Goal: Task Accomplishment & Management: Complete application form

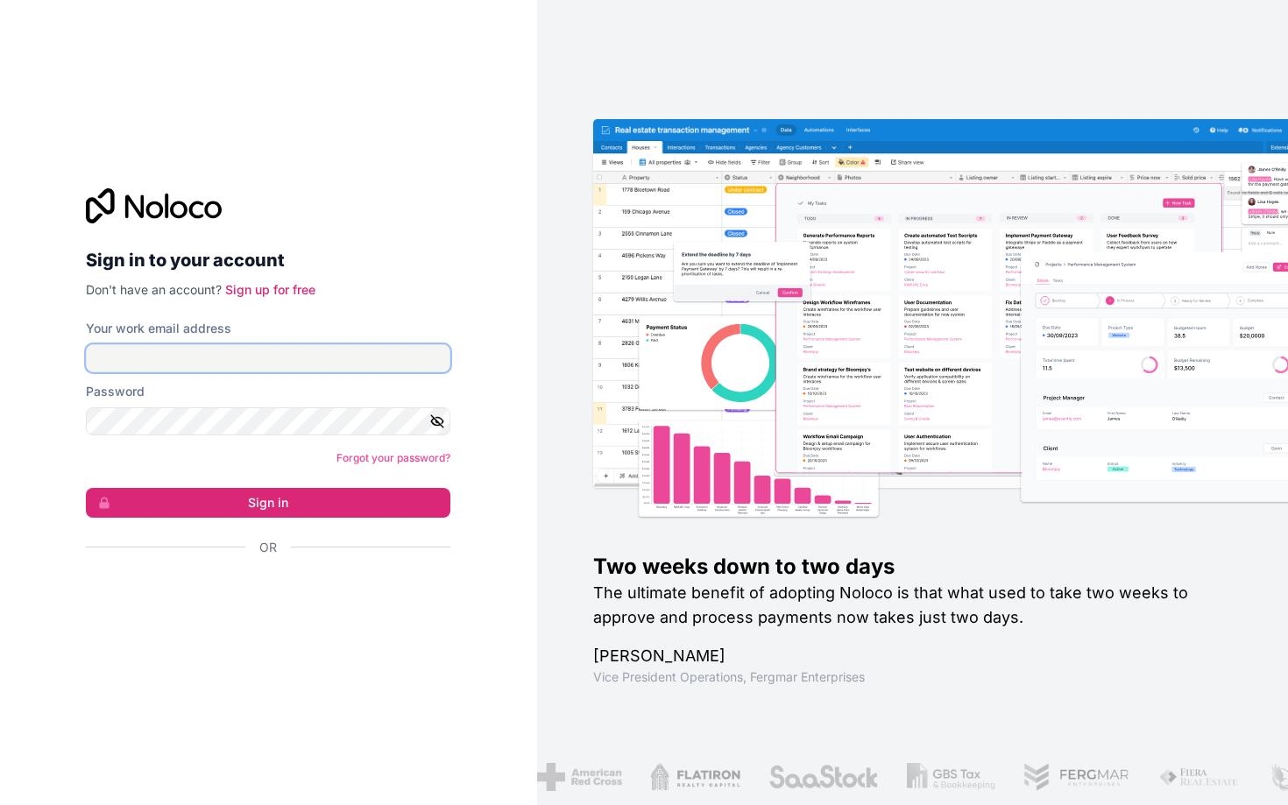
click at [274, 355] on input "Your work email address" at bounding box center [268, 358] width 365 height 28
click at [363, 585] on div "تسجيل الدخول باستخدام حساب Google (يفتح الرابط في علامة تبويب جديدة)" at bounding box center [261, 595] width 351 height 39
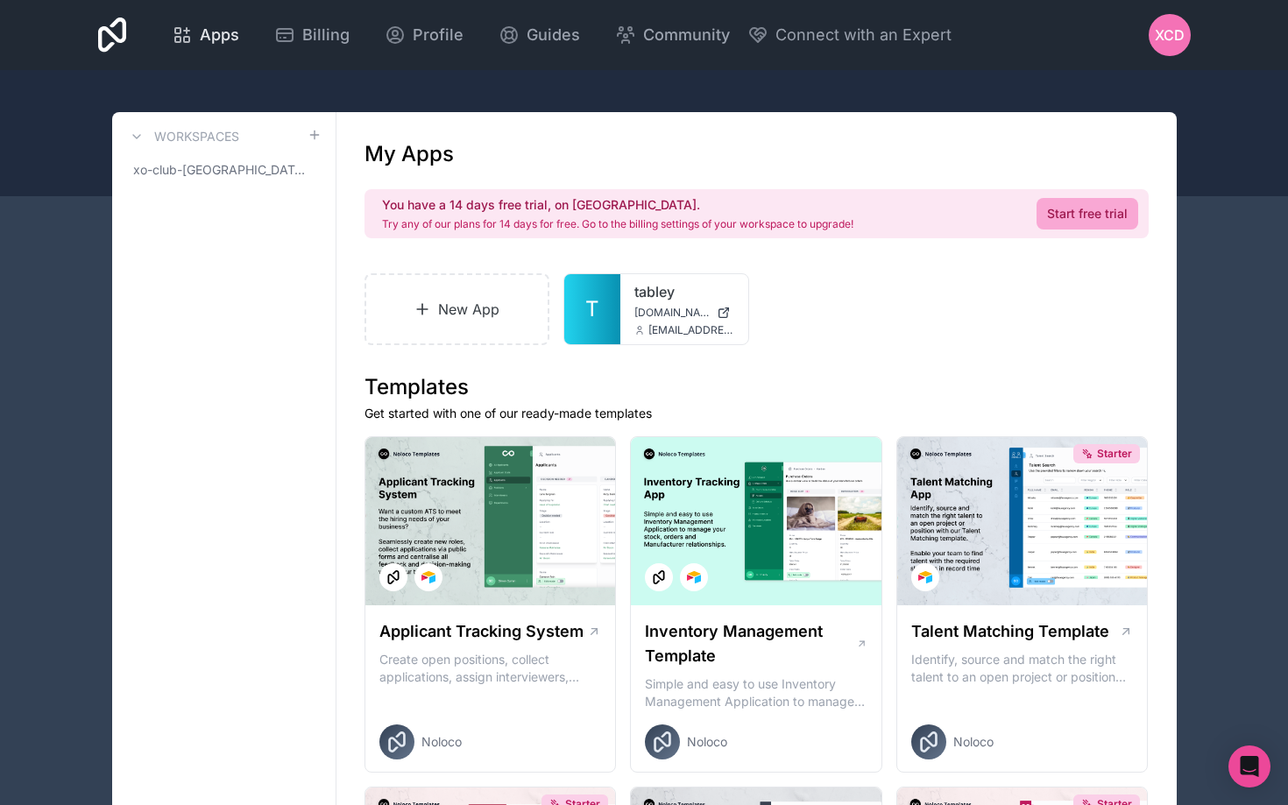
click at [189, 42] on icon at bounding box center [186, 39] width 5 height 5
click at [462, 316] on link "New App" at bounding box center [458, 309] width 186 height 72
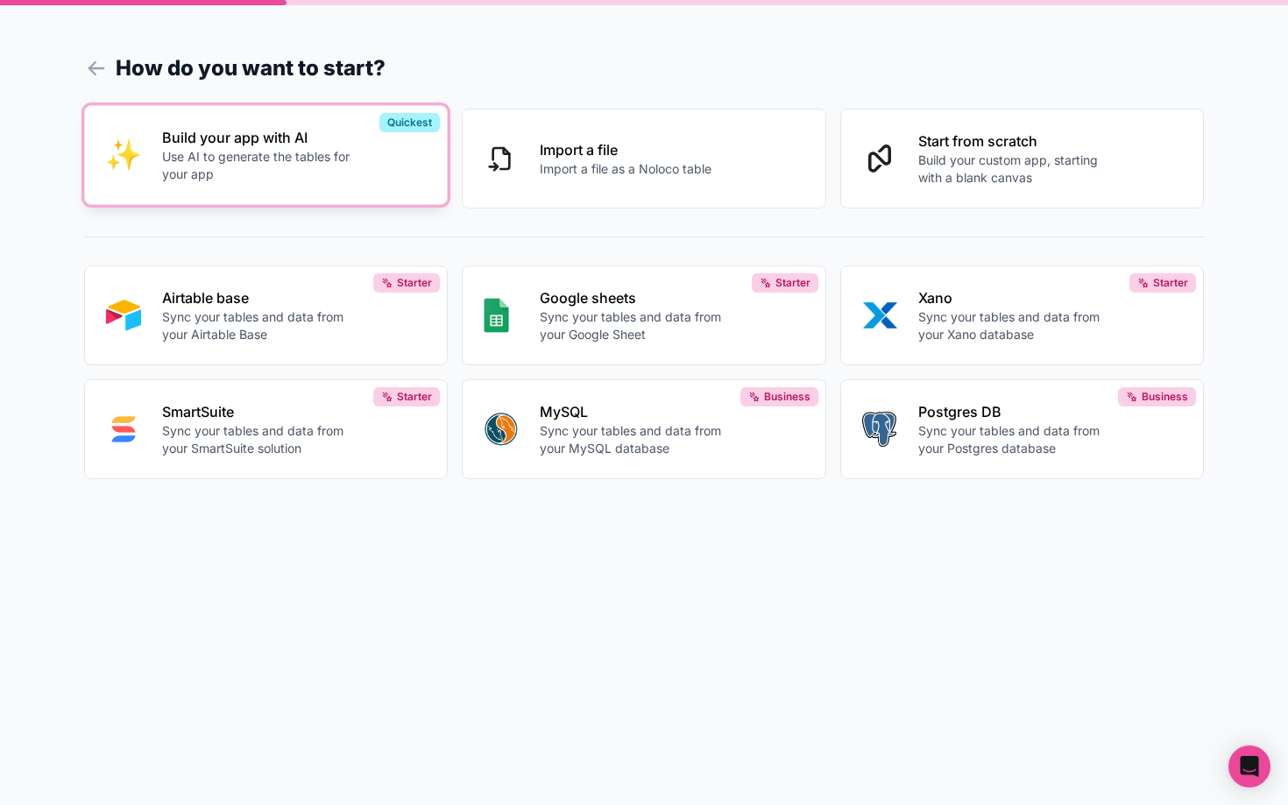
click at [365, 177] on div "Build your app with AI Use AI to generate the tables for your app" at bounding box center [294, 155] width 265 height 56
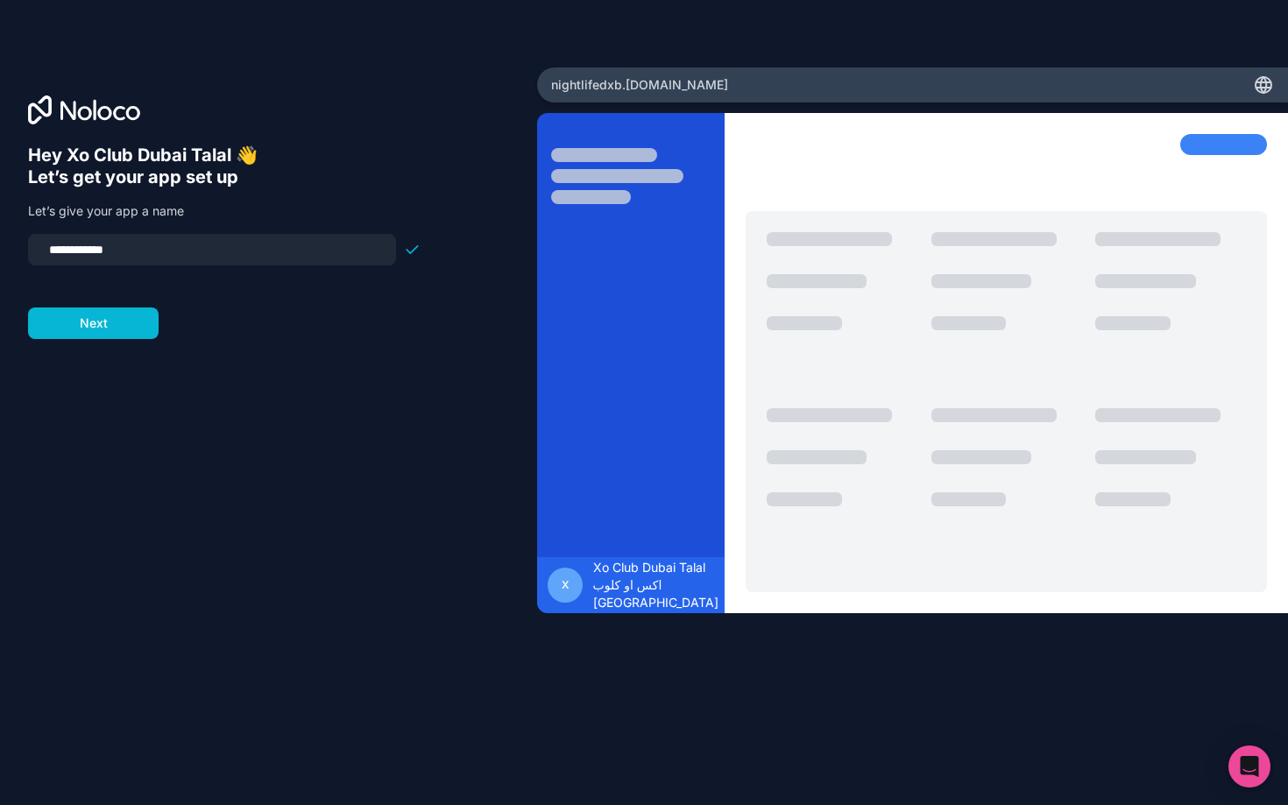
click at [256, 253] on input "**********" at bounding box center [212, 250] width 347 height 25
